Goal: Task Accomplishment & Management: Complete application form

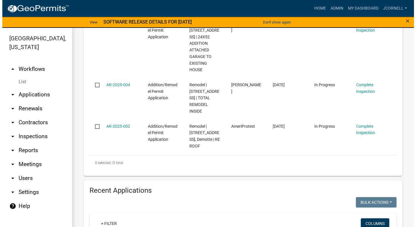
scroll to position [203, 0]
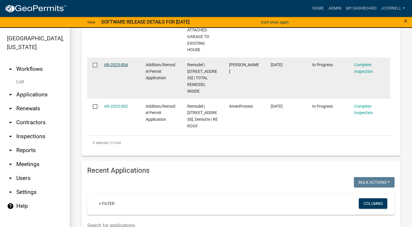
click at [121, 67] on link "AR-2025-004" at bounding box center [116, 64] width 24 height 5
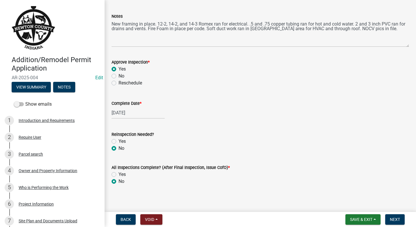
scroll to position [74, 0]
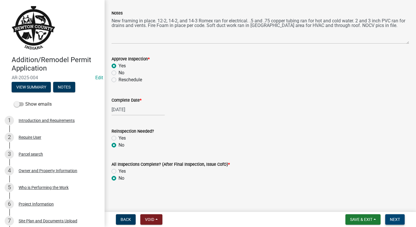
click at [398, 218] on span "Next" at bounding box center [395, 219] width 10 height 5
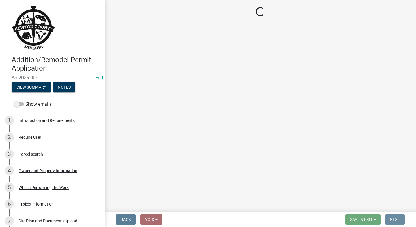
scroll to position [0, 0]
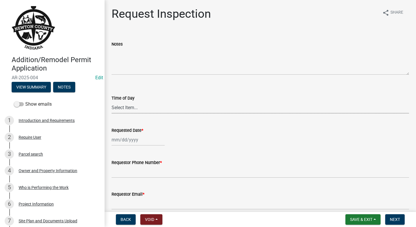
click at [148, 109] on select "Select Item... AM PM" at bounding box center [261, 108] width 298 height 12
click at [112, 102] on select "Select Item... AM PM" at bounding box center [261, 108] width 298 height 12
select select "8aacb760-3938-4776-aad4-75b78dc682eb"
select select "10"
select select "2025"
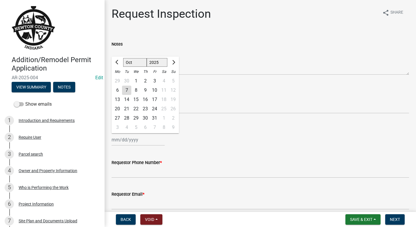
click at [150, 141] on div "[PERSON_NAME] Feb Mar Apr [PERSON_NAME][DATE] Oct Nov [DATE] 1526 1527 1528 152…" at bounding box center [138, 140] width 53 height 12
click at [129, 91] on div "7" at bounding box center [126, 90] width 9 height 9
type input "[DATE]"
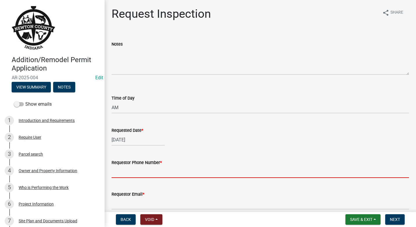
click at [151, 170] on input "Requestor Phone Number *" at bounding box center [261, 172] width 298 height 12
click at [139, 142] on div "[DATE]" at bounding box center [138, 140] width 53 height 12
select select "10"
select select "2025"
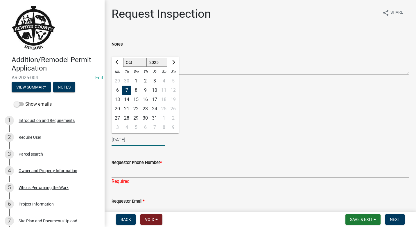
click at [142, 142] on input "[DATE]" at bounding box center [138, 140] width 53 height 12
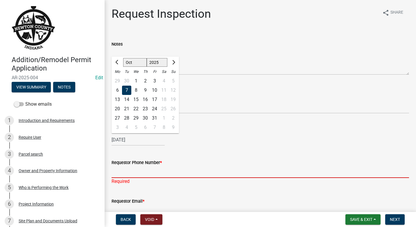
click at [147, 170] on input "Requestor Phone Number *" at bounding box center [261, 172] width 298 height 12
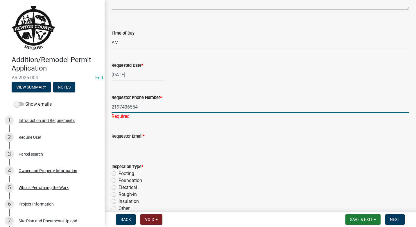
scroll to position [87, 0]
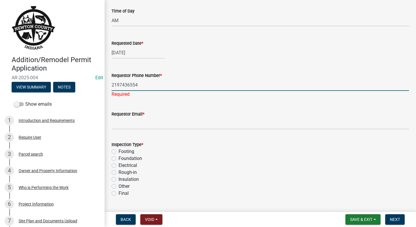
type input "2197436554"
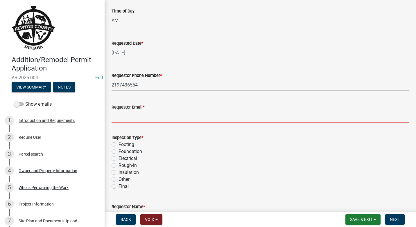
click at [150, 123] on wm-data-entity-input "Requestor Email *" at bounding box center [261, 112] width 298 height 32
type input "[EMAIL_ADDRESS][DOMAIN_NAME]"
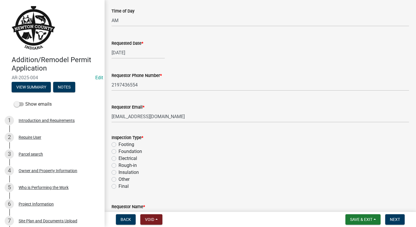
click at [119, 173] on label "Insulation" at bounding box center [129, 172] width 20 height 7
click at [119, 173] on input "Insulation" at bounding box center [121, 171] width 4 height 4
radio input "true"
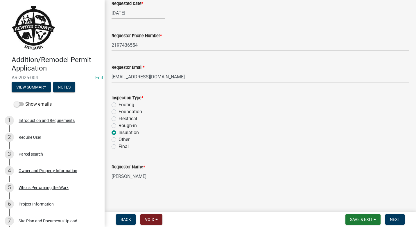
scroll to position [127, 0]
click at [154, 179] on input "[PERSON_NAME]" at bounding box center [261, 177] width 298 height 12
type input "J"
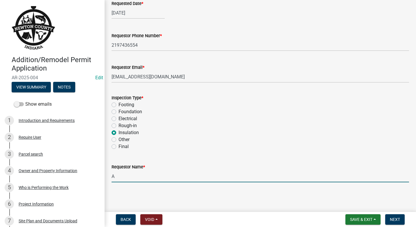
type input "[PERSON_NAME]"
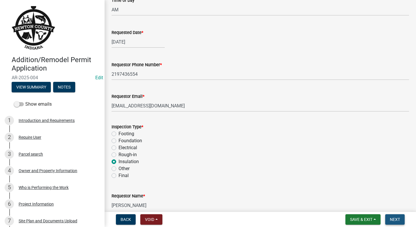
click at [400, 221] on button "Next" at bounding box center [394, 219] width 19 height 10
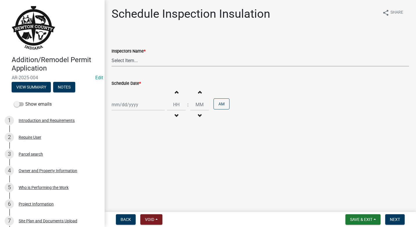
click at [141, 58] on select "Select Item... jcornell ([PERSON_NAME]) cvanderborg ([PERSON_NAME])" at bounding box center [261, 61] width 298 height 12
select select "ecc854ab-63d8-45dc-90da-232b9cdbb1ad"
click at [112, 55] on select "Select Item... jcornell ([PERSON_NAME]) cvanderborg ([PERSON_NAME])" at bounding box center [261, 61] width 298 height 12
select select "10"
select select "2025"
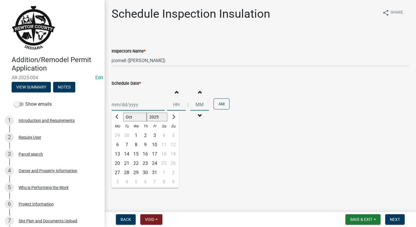
click at [143, 108] on div "[PERSON_NAME] Feb Mar Apr [PERSON_NAME][DATE] Oct Nov [DATE] 1526 1527 1528 152…" at bounding box center [138, 105] width 53 height 12
click at [129, 144] on div "7" at bounding box center [126, 144] width 9 height 9
type input "[DATE]"
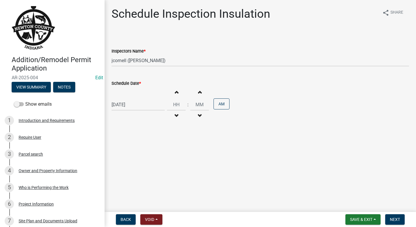
click at [175, 92] on span "button" at bounding box center [176, 92] width 3 height 5
type input "01"
type input "00"
click at [175, 92] on span "button" at bounding box center [176, 92] width 3 height 5
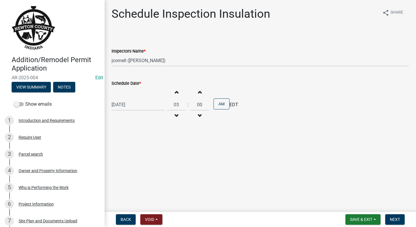
click at [175, 92] on span "button" at bounding box center [176, 92] width 3 height 5
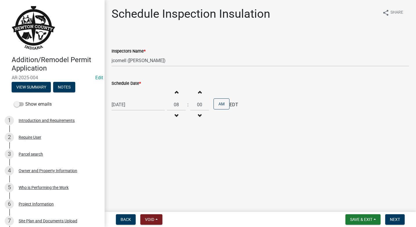
click at [175, 92] on span "button" at bounding box center [176, 92] width 3 height 5
click at [175, 91] on span "button" at bounding box center [176, 92] width 3 height 5
type input "11"
click at [198, 91] on span "button" at bounding box center [199, 92] width 3 height 5
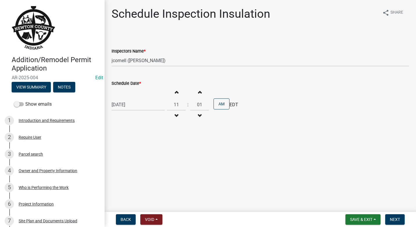
click at [198, 91] on span "button" at bounding box center [199, 92] width 3 height 5
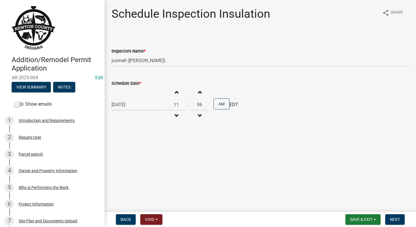
click at [198, 91] on span "button" at bounding box center [199, 92] width 3 height 5
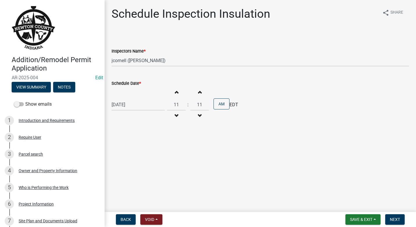
click at [198, 91] on span "button" at bounding box center [199, 92] width 3 height 5
type input "15"
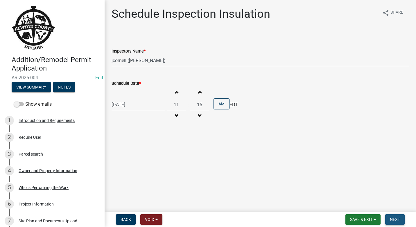
click at [394, 221] on span "Next" at bounding box center [395, 219] width 10 height 5
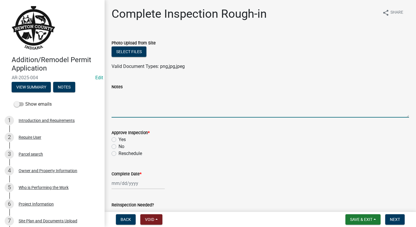
click at [123, 100] on textarea "Notes" at bounding box center [261, 103] width 298 height 27
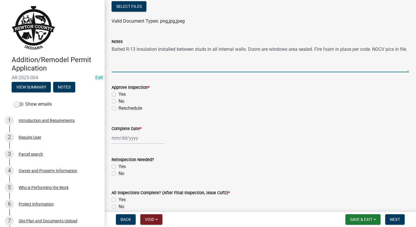
scroll to position [58, 0]
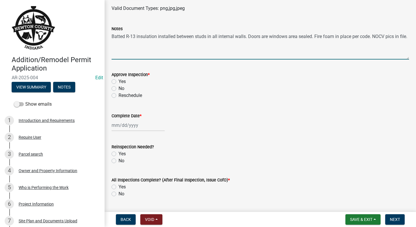
type textarea "Batted R-13 insulation installed between studs in all internal walls. Doors are…"
click at [119, 82] on label "Yes" at bounding box center [122, 81] width 7 height 7
click at [119, 82] on input "Yes" at bounding box center [121, 80] width 4 height 4
radio input "true"
click at [139, 128] on div at bounding box center [138, 125] width 53 height 12
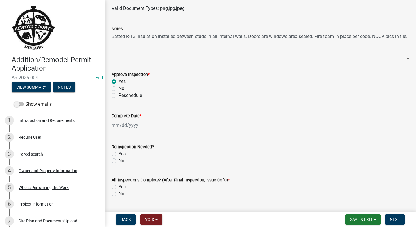
select select "10"
select select "2025"
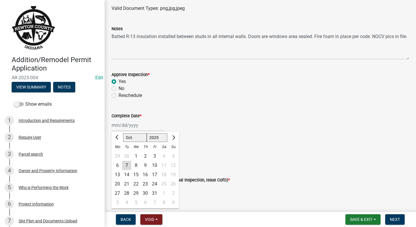
drag, startPoint x: 129, startPoint y: 166, endPoint x: 141, endPoint y: 160, distance: 13.5
click at [129, 166] on div "7" at bounding box center [126, 165] width 9 height 9
type input "[DATE]"
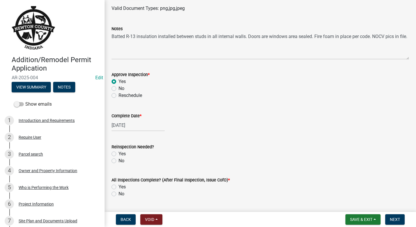
scroll to position [74, 0]
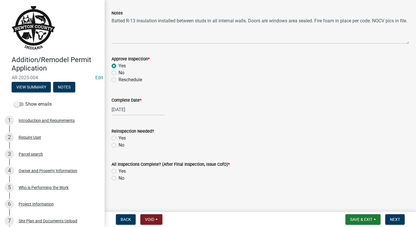
click at [119, 143] on label "No" at bounding box center [122, 145] width 6 height 7
click at [119, 143] on input "No" at bounding box center [121, 144] width 4 height 4
radio input "true"
click at [119, 177] on label "No" at bounding box center [122, 178] width 6 height 7
click at [119, 177] on input "No" at bounding box center [121, 177] width 4 height 4
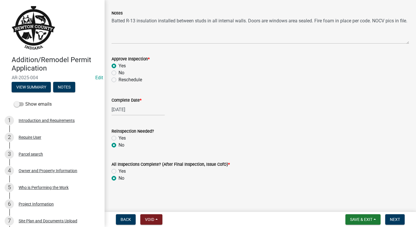
radio input "true"
click at [358, 216] on button "Save & Exit" at bounding box center [362, 219] width 35 height 10
click at [349, 204] on button "Save & Exit" at bounding box center [357, 205] width 46 height 14
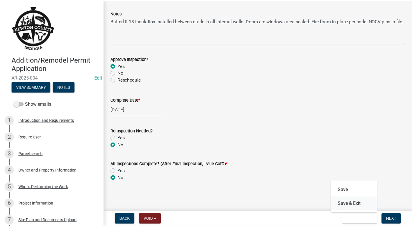
scroll to position [0, 0]
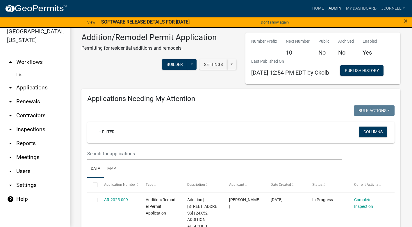
click at [338, 8] on link "Admin" at bounding box center [334, 8] width 17 height 11
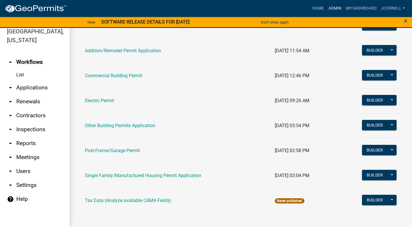
scroll to position [69, 0]
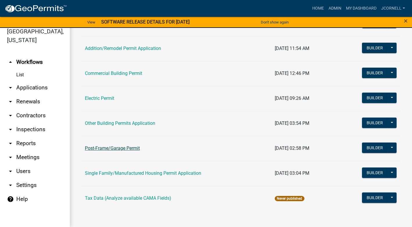
click at [134, 148] on link "Post-Frame/Garage Permit" at bounding box center [112, 149] width 55 height 6
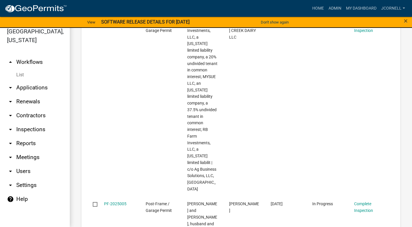
scroll to position [726, 0]
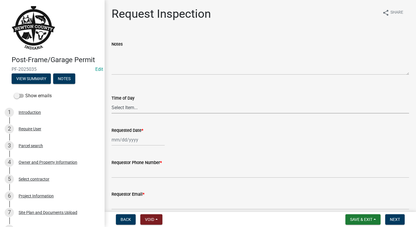
click at [155, 105] on select "Select Item... AM PM" at bounding box center [261, 108] width 298 height 12
click at [112, 102] on select "Select Item... AM PM" at bounding box center [261, 108] width 298 height 12
select select "8aacb760-3938-4776-aad4-75b78dc682eb"
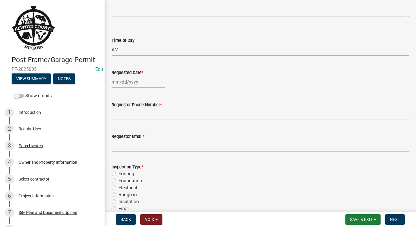
scroll to position [58, 0]
select select "10"
select select "2025"
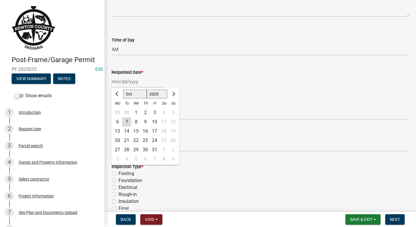
click at [149, 80] on div "[PERSON_NAME] Feb Mar Apr [PERSON_NAME][DATE] Oct Nov [DATE] 1526 1527 1528 152…" at bounding box center [138, 82] width 53 height 12
click at [136, 110] on div "1" at bounding box center [135, 112] width 9 height 9
type input "[DATE]"
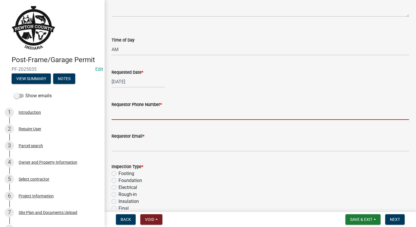
click at [150, 111] on input "Requestor Phone Number *" at bounding box center [261, 114] width 298 height 12
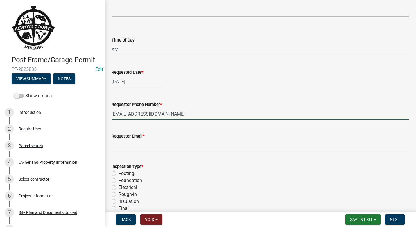
type input "[EMAIL_ADDRESS][DOMAIN_NAME]"
click at [159, 142] on form "Requestor Email *" at bounding box center [261, 142] width 298 height 19
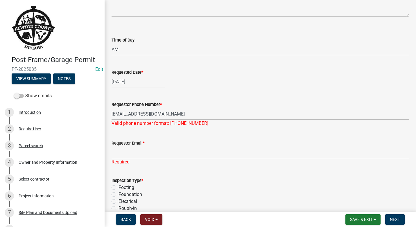
click at [236, 105] on div "Requestor Phone Number *" at bounding box center [261, 104] width 298 height 7
drag, startPoint x: 158, startPoint y: 114, endPoint x: 119, endPoint y: 112, distance: 39.3
click at [118, 112] on input "[EMAIL_ADDRESS][DOMAIN_NAME]" at bounding box center [261, 114] width 298 height 12
click at [171, 113] on input "[EMAIL_ADDRESS][DOMAIN_NAME]" at bounding box center [261, 114] width 298 height 12
drag, startPoint x: 112, startPoint y: 113, endPoint x: 161, endPoint y: 115, distance: 49.4
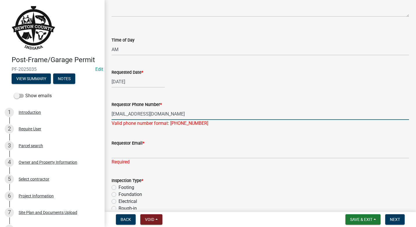
click at [161, 115] on input "[EMAIL_ADDRESS][DOMAIN_NAME]" at bounding box center [261, 114] width 298 height 12
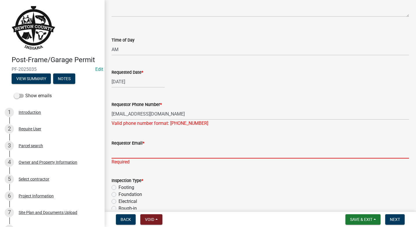
click at [140, 155] on input "Requestor Email *" at bounding box center [261, 153] width 298 height 12
paste input "[EMAIL_ADDRESS][DOMAIN_NAME]"
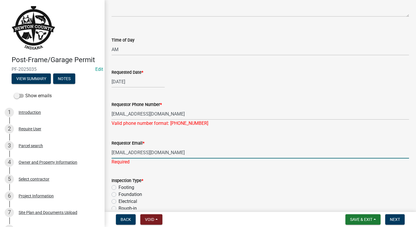
type input "[EMAIL_ADDRESS][DOMAIN_NAME]"
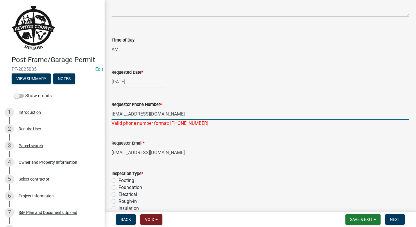
drag, startPoint x: 159, startPoint y: 114, endPoint x: 110, endPoint y: 114, distance: 49.7
click at [110, 114] on div "Requestor Phone Number * [EMAIL_ADDRESS][DOMAIN_NAME] Valid phone number format…" at bounding box center [260, 110] width 306 height 34
type input "2193235103"
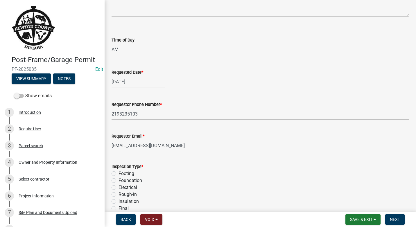
click at [200, 180] on div "Inspection Type * Footing Foundation Electrical Rough-in Insulation Final Other" at bounding box center [261, 191] width 298 height 56
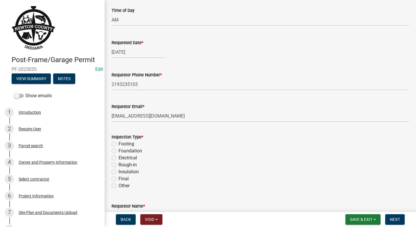
scroll to position [116, 0]
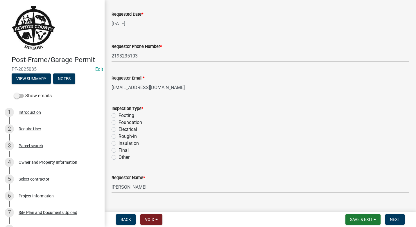
click at [119, 115] on label "Footing" at bounding box center [127, 115] width 16 height 7
click at [119, 115] on input "Footing" at bounding box center [121, 114] width 4 height 4
radio input "true"
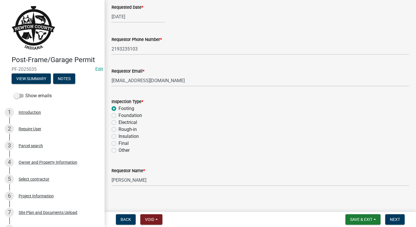
scroll to position [127, 0]
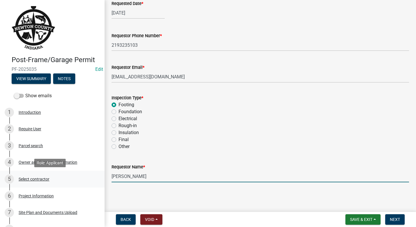
drag, startPoint x: 141, startPoint y: 178, endPoint x: 50, endPoint y: 178, distance: 91.2
click at [50, 178] on div "Post-Frame/Garage Permit PF-2025035 Edit View Summary Notes Show emails 1 Intro…" at bounding box center [208, 113] width 416 height 227
type input "[PERSON_NAME]"
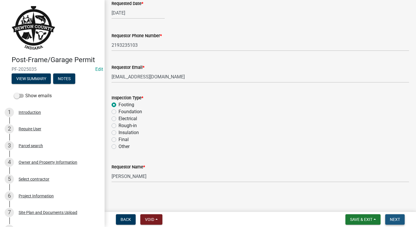
click at [396, 216] on button "Next" at bounding box center [394, 219] width 19 height 10
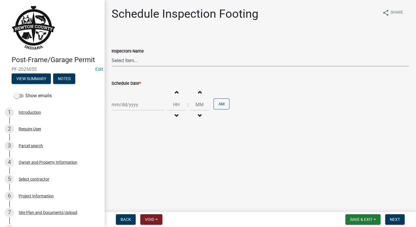
click at [149, 60] on select "Select Item... jcornell ([PERSON_NAME]) cvanderborg ([PERSON_NAME])" at bounding box center [261, 61] width 298 height 12
select select "ecc854ab-63d8-45dc-90da-232b9cdbb1ad"
click at [112, 55] on select "Select Item... jcornell ([PERSON_NAME]) cvanderborg ([PERSON_NAME])" at bounding box center [261, 61] width 298 height 12
click at [153, 105] on div at bounding box center [138, 105] width 53 height 12
select select "10"
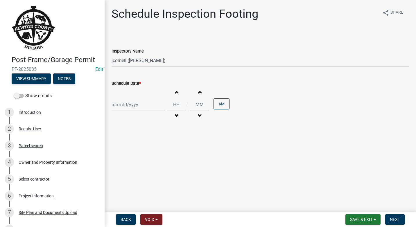
select select "2025"
click at [136, 133] on div "1" at bounding box center [135, 135] width 9 height 9
type input "[DATE]"
click at [219, 109] on button "AM" at bounding box center [222, 103] width 16 height 11
type input "12"
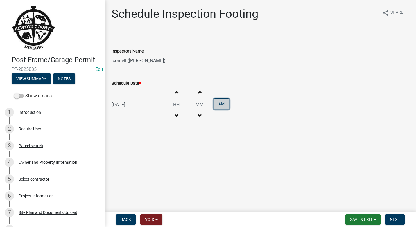
type input "00"
click at [175, 92] on span "button" at bounding box center [176, 92] width 3 height 5
type input "02"
click at [199, 96] on button "Increment minutes" at bounding box center [199, 92] width 12 height 10
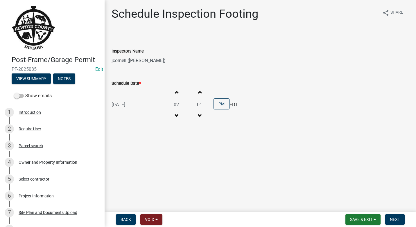
click at [199, 96] on button "Increment minutes" at bounding box center [199, 92] width 12 height 10
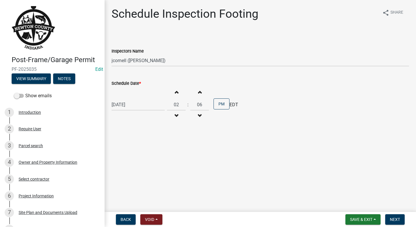
click at [199, 96] on button "Increment minutes" at bounding box center [199, 92] width 12 height 10
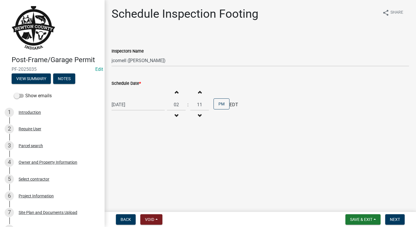
click at [199, 96] on button "Increment minutes" at bounding box center [199, 92] width 12 height 10
click at [198, 96] on button "Increment minutes" at bounding box center [199, 92] width 12 height 10
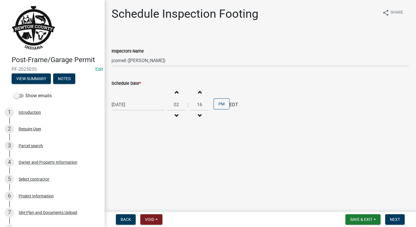
click at [198, 96] on button "Increment minutes" at bounding box center [199, 92] width 12 height 10
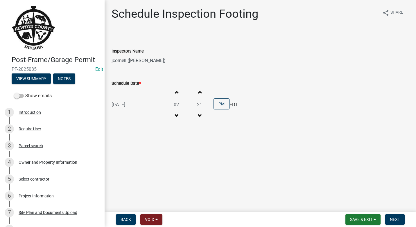
click at [198, 96] on button "Increment minutes" at bounding box center [199, 92] width 12 height 10
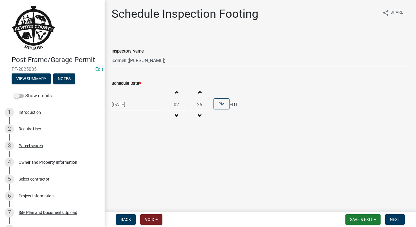
click at [198, 96] on button "Increment minutes" at bounding box center [199, 92] width 12 height 10
type input "30"
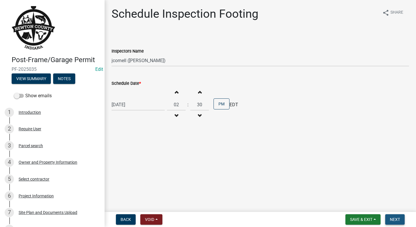
click at [397, 222] on span "Next" at bounding box center [395, 219] width 10 height 5
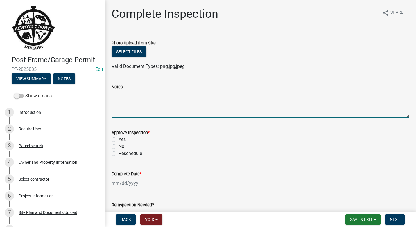
click at [134, 100] on textarea "Notes" at bounding box center [261, 103] width 298 height 27
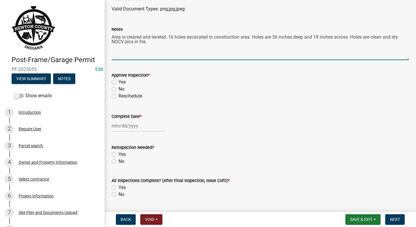
scroll to position [58, 0]
type textarea "Area is cleared and leveled. 16 holes excavated in construction area. Holes are…"
click at [119, 80] on label "Yes" at bounding box center [122, 81] width 7 height 7
click at [119, 80] on input "Yes" at bounding box center [121, 80] width 4 height 4
radio input "true"
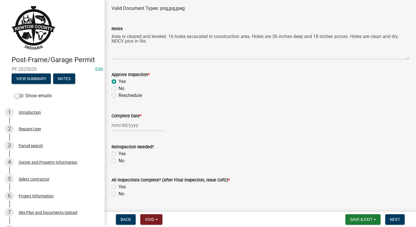
click at [144, 128] on div at bounding box center [138, 125] width 53 height 12
select select "10"
select select "2025"
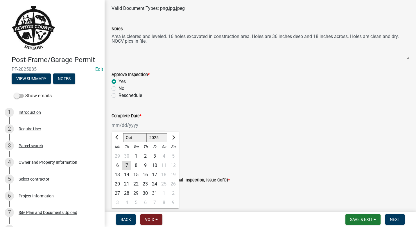
click at [136, 155] on div "1" at bounding box center [135, 156] width 9 height 9
type input "[DATE]"
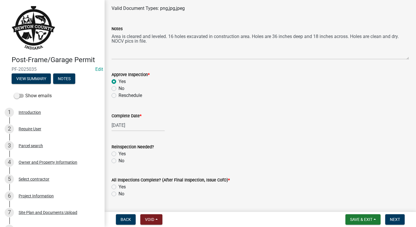
scroll to position [74, 0]
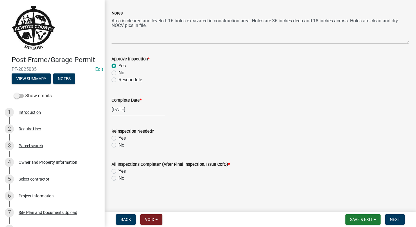
click at [119, 145] on label "No" at bounding box center [122, 145] width 6 height 7
click at [119, 145] on input "No" at bounding box center [121, 144] width 4 height 4
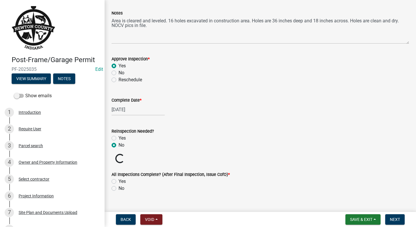
radio input "true"
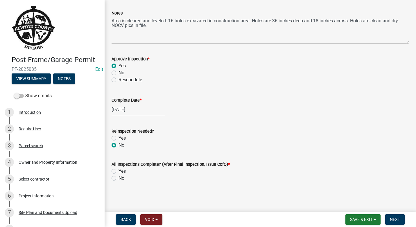
click at [119, 177] on label "No" at bounding box center [122, 178] width 6 height 7
click at [119, 177] on input "No" at bounding box center [121, 177] width 4 height 4
radio input "true"
click at [364, 222] on button "Save & Exit" at bounding box center [362, 219] width 35 height 10
click at [364, 202] on button "Save & Exit" at bounding box center [357, 205] width 46 height 14
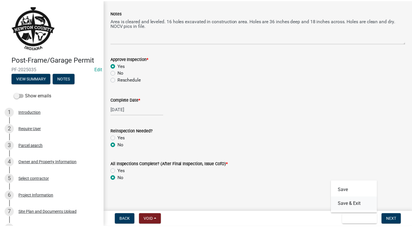
scroll to position [0, 0]
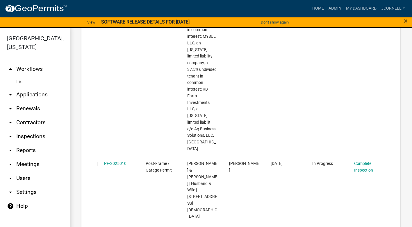
scroll to position [697, 0]
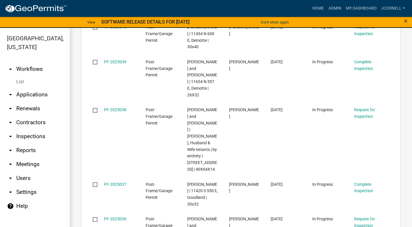
scroll to position [7, 0]
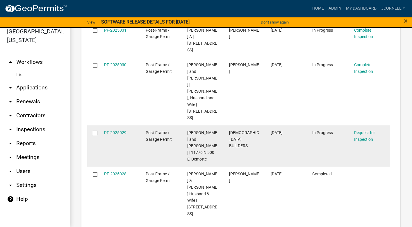
scroll to position [689, 0]
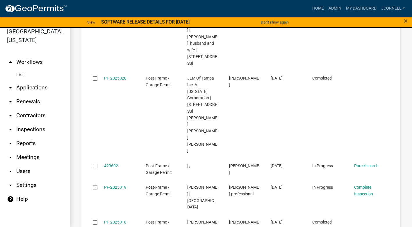
scroll to position [679, 0]
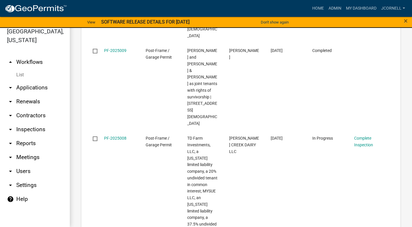
scroll to position [913, 0]
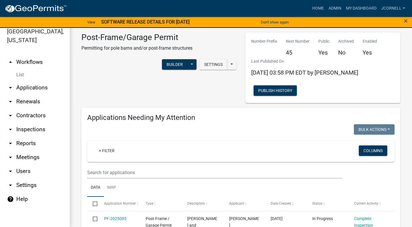
scroll to position [116, 0]
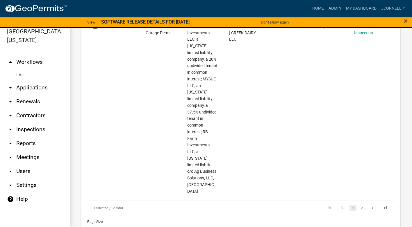
scroll to position [755, 0]
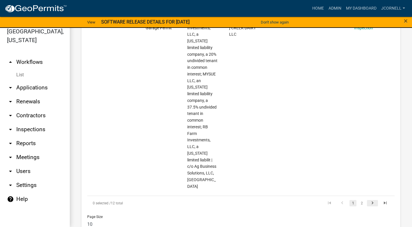
click at [370, 200] on icon "go to next page" at bounding box center [372, 203] width 8 height 7
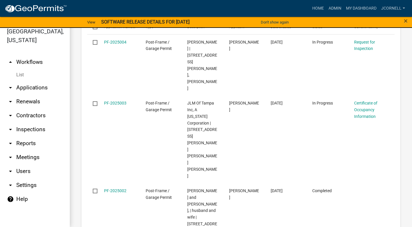
scroll to position [495, 0]
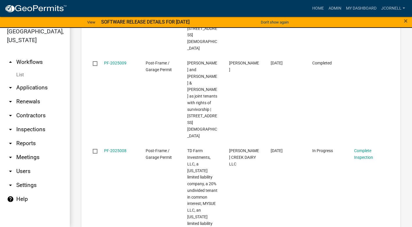
scroll to position [940, 0]
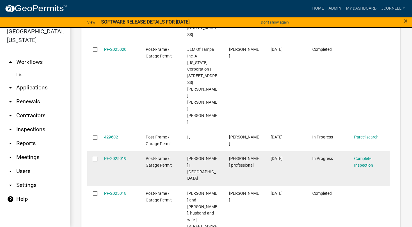
scroll to position [708, 0]
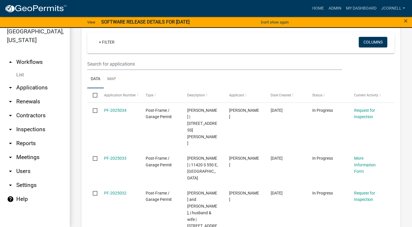
scroll to position [398, 0]
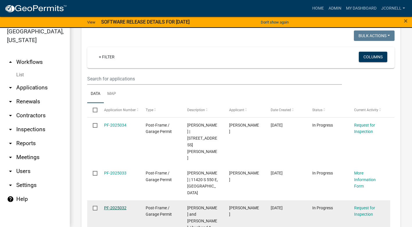
click at [113, 206] on link "PF-2025032" at bounding box center [115, 208] width 22 height 5
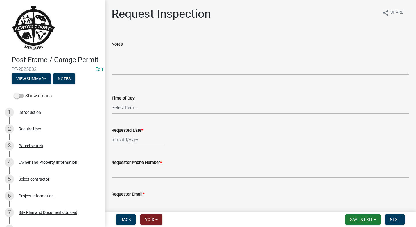
click at [149, 110] on select "Select Item... AM PM" at bounding box center [261, 108] width 298 height 12
click at [112, 102] on select "Select Item... AM PM" at bounding box center [261, 108] width 298 height 12
select select "09b124d7-43c3-4753-bff5-8bc664ad0283"
click at [139, 140] on div at bounding box center [138, 140] width 53 height 12
select select "10"
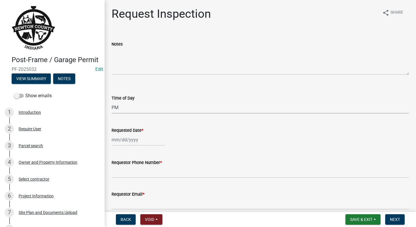
select select "2025"
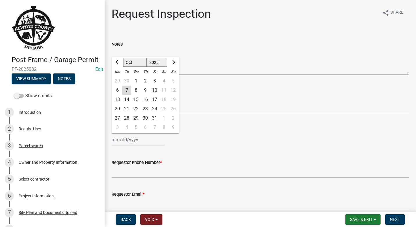
click at [135, 78] on div "1" at bounding box center [135, 80] width 9 height 9
type input "[DATE]"
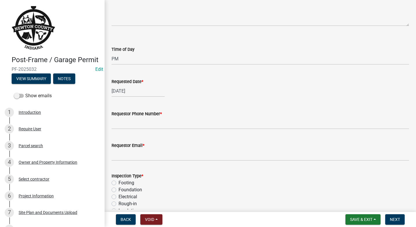
scroll to position [58, 0]
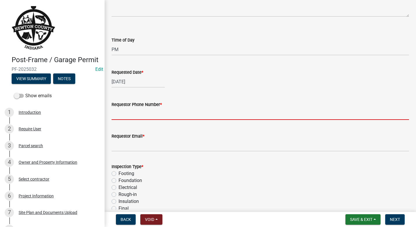
click at [144, 115] on input "Requestor Phone Number *" at bounding box center [261, 114] width 298 height 12
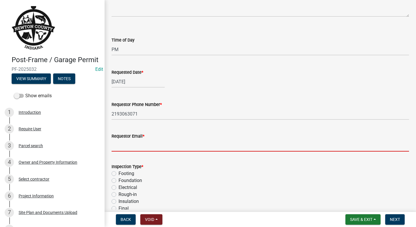
click at [155, 148] on input "Requestor Email *" at bounding box center [261, 146] width 298 height 12
click at [163, 145] on input "Requestor Email *" at bounding box center [261, 146] width 298 height 12
click at [239, 114] on input "2193063071" at bounding box center [261, 114] width 298 height 12
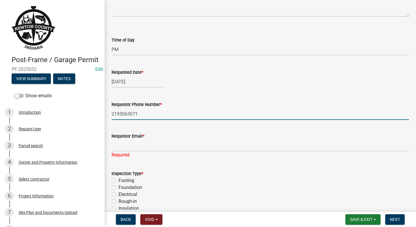
drag, startPoint x: 142, startPoint y: 114, endPoint x: 103, endPoint y: 110, distance: 39.5
click at [103, 110] on div "Post-Frame / Garage Permit PF-2025032 Edit View Summary Notes Show emails 1 Int…" at bounding box center [208, 113] width 416 height 227
drag, startPoint x: 141, startPoint y: 112, endPoint x: 170, endPoint y: 115, distance: 29.4
click at [165, 117] on input "[PERSON_NAME][GEOGRAPHIC_DATA]" at bounding box center [261, 114] width 298 height 12
type input "Clearg y Buildin"
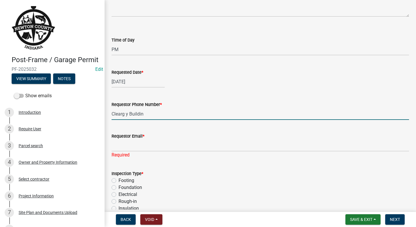
drag, startPoint x: 148, startPoint y: 117, endPoint x: 95, endPoint y: 108, distance: 53.6
click at [95, 110] on div "Post-Frame / Garage Permit PF-2025032 Edit View Summary Notes Show emails 1 Int…" at bounding box center [208, 113] width 416 height 227
type input "6088459700"
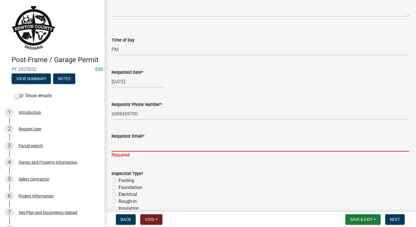
click at [144, 146] on input "Requestor Email *" at bounding box center [261, 146] width 298 height 12
click at [270, 113] on input "6088459700" at bounding box center [261, 114] width 298 height 12
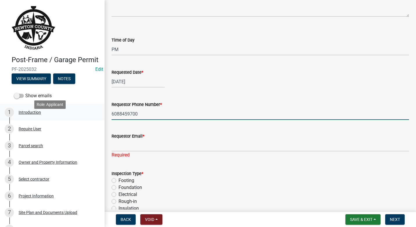
drag, startPoint x: 135, startPoint y: 116, endPoint x: 98, endPoint y: 117, distance: 36.6
click at [95, 116] on div "Post-Frame / Garage Permit PF-2025032 Edit View Summary Notes Show emails 1 Int…" at bounding box center [208, 113] width 416 height 227
drag, startPoint x: 146, startPoint y: 112, endPoint x: 91, endPoint y: 112, distance: 54.9
click at [91, 112] on div "Post-Frame / Garage Permit PF-2025032 Edit View Summary Notes Show emails 1 Int…" at bounding box center [208, 113] width 416 height 227
type input "[PERSON_NAME]"
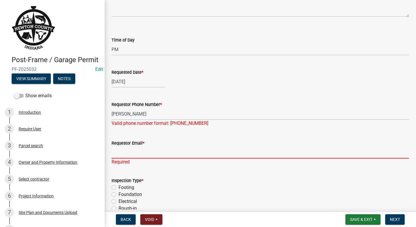
click at [143, 149] on input "Requestor Email *" at bounding box center [261, 153] width 298 height 12
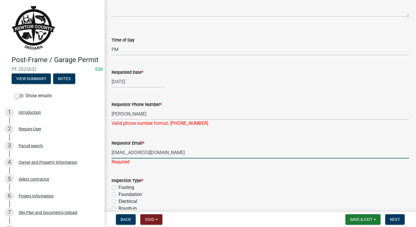
type input "[EMAIL_ADDRESS][DOMAIN_NAME]"
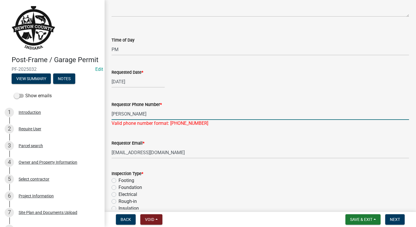
drag, startPoint x: 141, startPoint y: 113, endPoint x: 105, endPoint y: 110, distance: 36.1
click at [105, 110] on div "Request Inspection share Share Notes Time of Day Select Item... AM PM Requested…" at bounding box center [260, 108] width 311 height 319
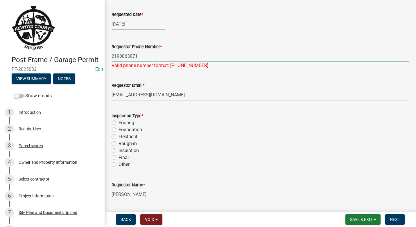
scroll to position [116, 0]
type input "2193063071"
click at [113, 122] on div "Inspection Type * Footing Foundation Electrical Rough-in Insulation Final Other" at bounding box center [261, 140] width 298 height 56
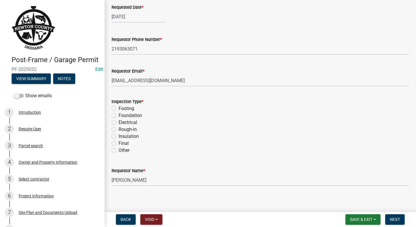
scroll to position [127, 0]
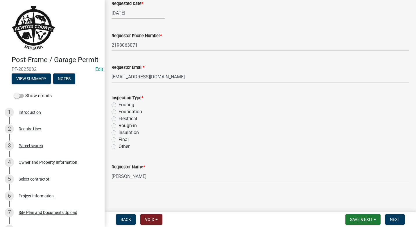
click at [119, 104] on label "Footing" at bounding box center [127, 104] width 16 height 7
click at [119, 104] on input "Footing" at bounding box center [121, 103] width 4 height 4
radio input "true"
click at [142, 175] on input "[PERSON_NAME]" at bounding box center [261, 177] width 298 height 12
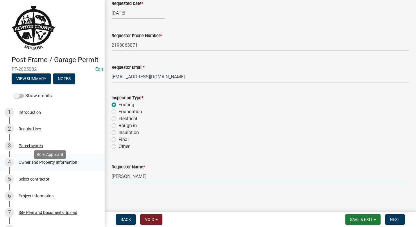
drag, startPoint x: 142, startPoint y: 175, endPoint x: 95, endPoint y: 172, distance: 47.1
click at [95, 172] on div "Post-Frame / Garage Permit PF-2025032 Edit View Summary Notes Show emails 1 Int…" at bounding box center [208, 113] width 416 height 227
type input "[PERSON_NAME]"
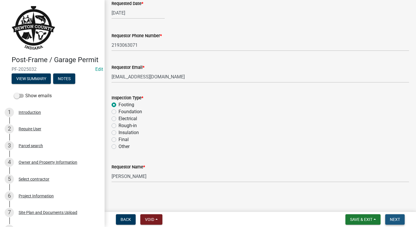
click at [391, 217] on button "Next" at bounding box center [394, 219] width 19 height 10
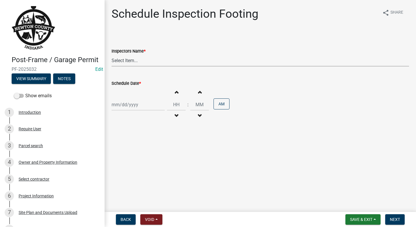
click at [139, 62] on select "Select Item... jcornell ([PERSON_NAME]) cvanderborg ([PERSON_NAME])" at bounding box center [261, 61] width 298 height 12
select select "ecc854ab-63d8-45dc-90da-232b9cdbb1ad"
click at [112, 55] on select "Select Item... jcornell ([PERSON_NAME]) cvanderborg ([PERSON_NAME])" at bounding box center [261, 61] width 298 height 12
select select "10"
select select "2025"
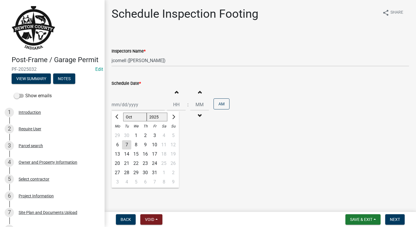
click at [148, 104] on div "[PERSON_NAME] Feb Mar Apr [PERSON_NAME][DATE] Oct Nov [DATE] 1526 1527 1528 152…" at bounding box center [138, 105] width 53 height 12
click at [137, 135] on div "1" at bounding box center [135, 135] width 9 height 9
type input "[DATE]"
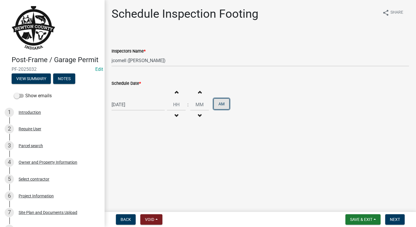
click at [223, 106] on button "AM" at bounding box center [222, 103] width 16 height 11
type input "12"
type input "00"
click at [175, 93] on span "button" at bounding box center [176, 92] width 3 height 5
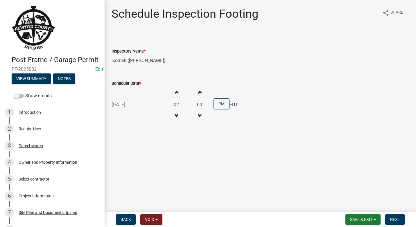
click at [175, 93] on span "button" at bounding box center [176, 92] width 3 height 5
click at [175, 114] on span "button" at bounding box center [176, 116] width 3 height 5
type input "03"
click at [199, 94] on span "button" at bounding box center [199, 92] width 3 height 5
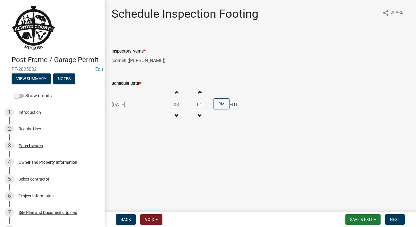
click at [199, 94] on span "button" at bounding box center [199, 92] width 3 height 5
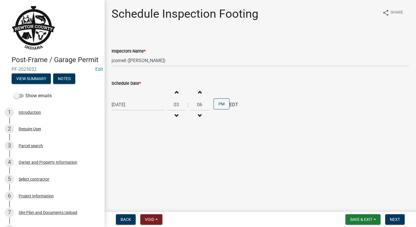
click at [199, 94] on span "button" at bounding box center [199, 92] width 3 height 5
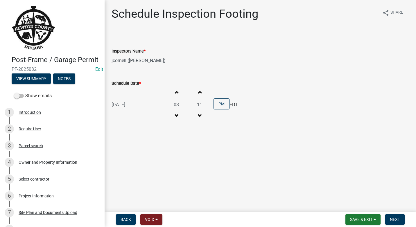
click at [199, 94] on span "button" at bounding box center [199, 92] width 3 height 5
type input "15"
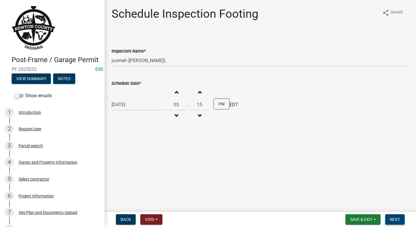
click at [397, 219] on span "Next" at bounding box center [395, 219] width 10 height 5
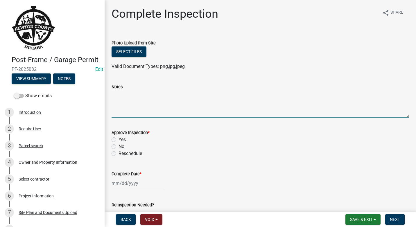
click at [144, 101] on textarea "Notes" at bounding box center [261, 103] width 298 height 27
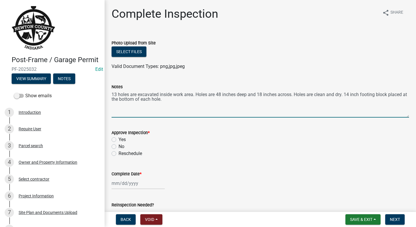
click at [168, 101] on textarea "13 holes are excavated inside work area. Holes are 48 inches deep and 18 inches…" at bounding box center [261, 103] width 298 height 27
type textarea "13 holes are excavated inside work area. Holes are 48 inches deep and 18 inches…"
click at [119, 140] on label "Yes" at bounding box center [122, 139] width 7 height 7
click at [119, 140] on input "Yes" at bounding box center [121, 138] width 4 height 4
radio input "true"
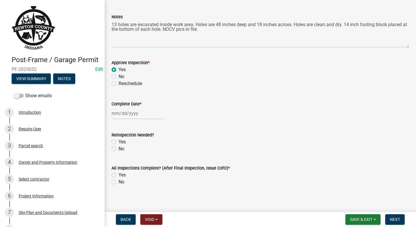
scroll to position [74, 0]
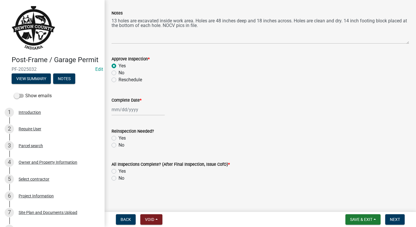
select select "10"
select select "2025"
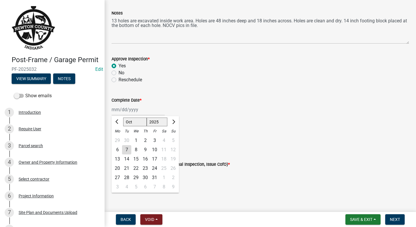
click at [146, 110] on div "[PERSON_NAME] Feb Mar Apr [PERSON_NAME][DATE] Oct Nov [DATE] 1526 1527 1528 152…" at bounding box center [138, 110] width 53 height 12
click at [135, 138] on div "1" at bounding box center [135, 140] width 9 height 9
type input "[DATE]"
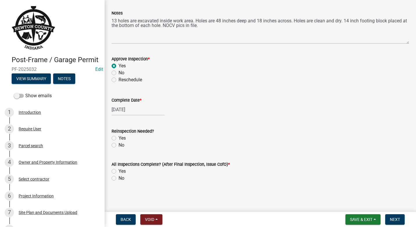
click at [119, 146] on label "No" at bounding box center [122, 145] width 6 height 7
click at [119, 146] on input "No" at bounding box center [121, 144] width 4 height 4
radio input "true"
click at [114, 187] on wm-data-entity-input "All Inspections Complete? (After Final Inspection, Issue CofO) * Yes No" at bounding box center [261, 170] width 298 height 33
click at [119, 178] on label "No" at bounding box center [122, 178] width 6 height 7
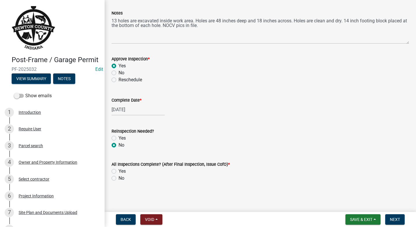
click at [119, 178] on input "No" at bounding box center [121, 177] width 4 height 4
radio input "true"
click at [361, 220] on span "Save & Exit" at bounding box center [361, 219] width 22 height 5
click at [356, 205] on button "Save & Exit" at bounding box center [357, 205] width 46 height 14
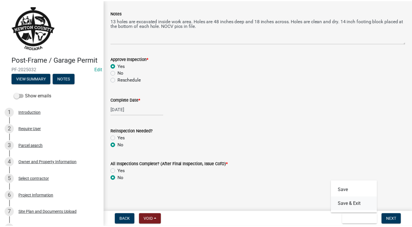
scroll to position [0, 0]
